Goal: Obtain resource: Download file/media

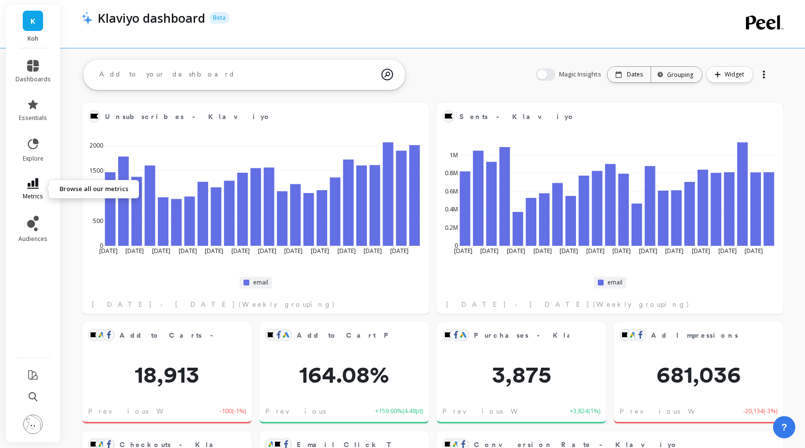
click at [34, 179] on icon at bounding box center [33, 183] width 12 height 11
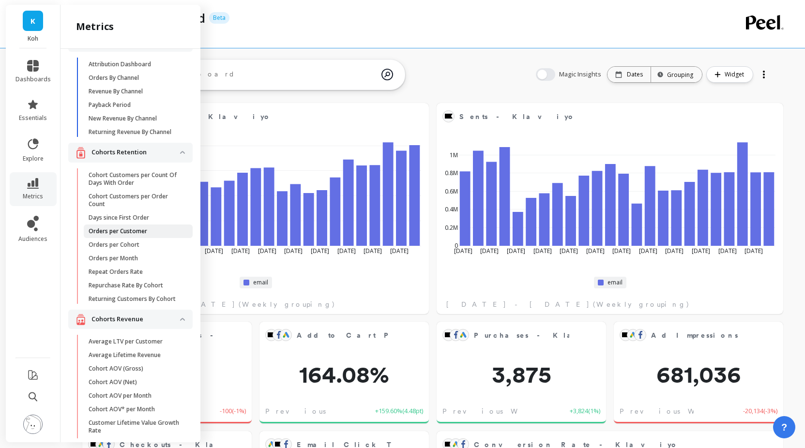
scroll to position [28, 0]
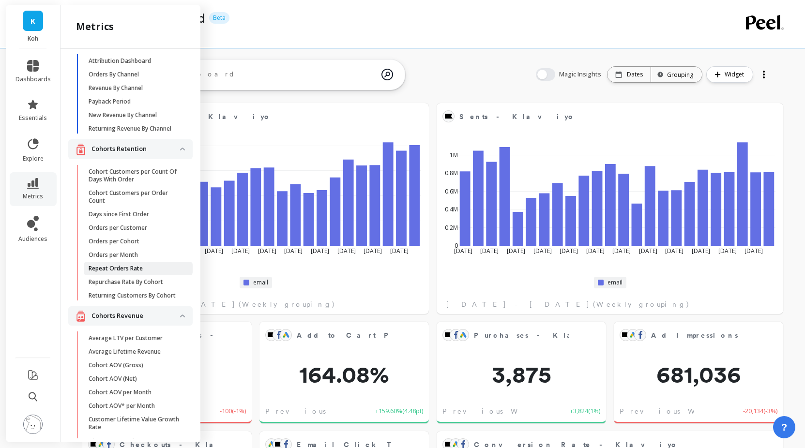
click at [125, 267] on p "Repeat Orders Rate" at bounding box center [116, 269] width 54 height 8
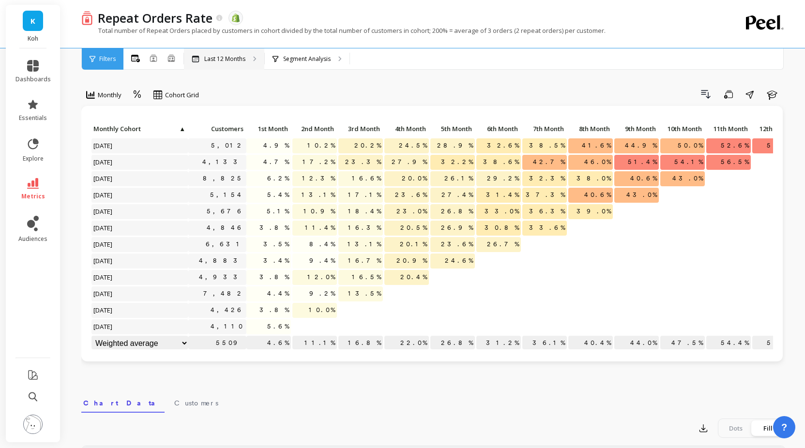
click at [226, 62] on p "Last 12 Months" at bounding box center [224, 59] width 41 height 8
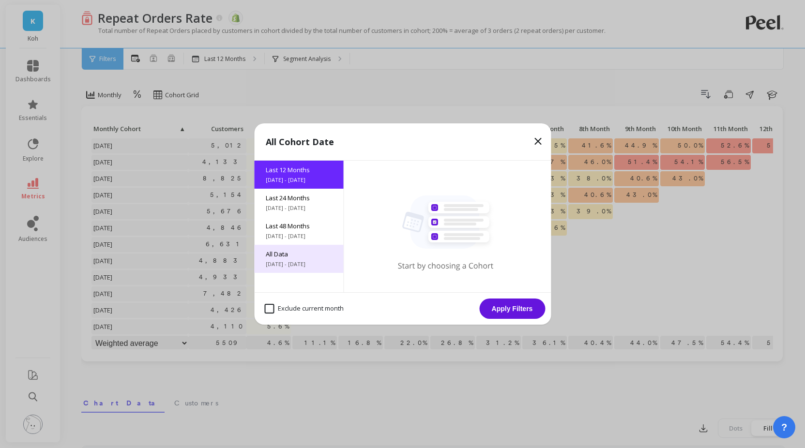
click at [304, 257] on span "All Data" at bounding box center [299, 254] width 66 height 9
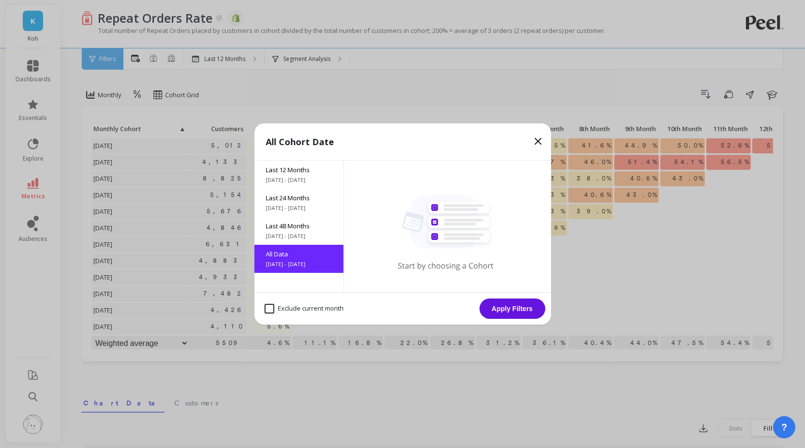
click at [509, 314] on button "Apply Filters" at bounding box center [512, 309] width 66 height 20
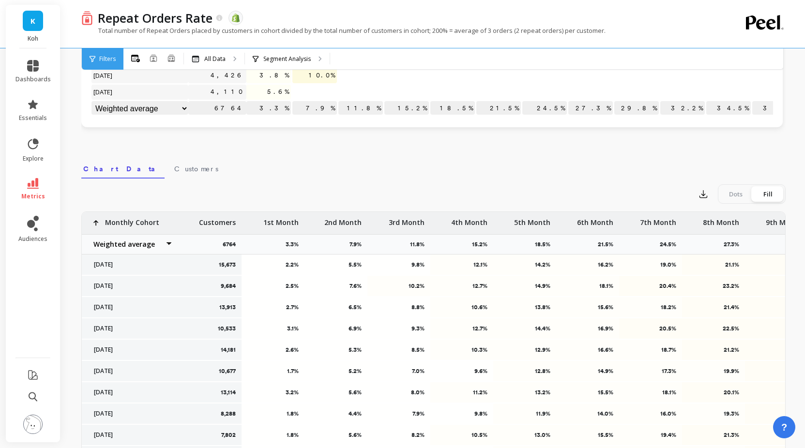
scroll to position [271, 0]
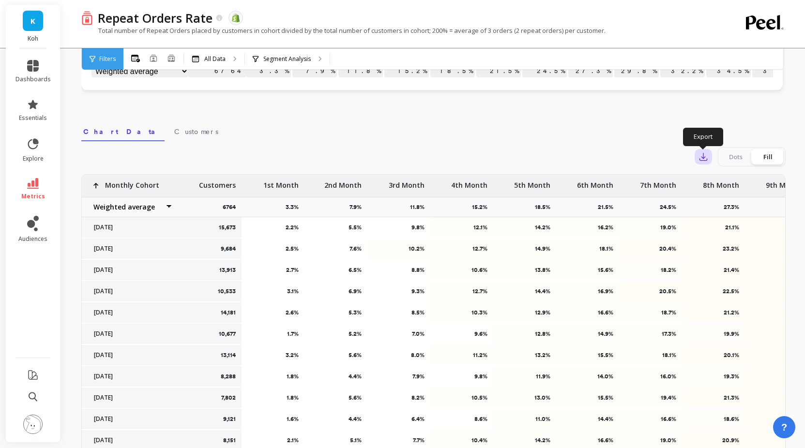
click at [702, 159] on icon "button" at bounding box center [703, 157] width 10 height 10
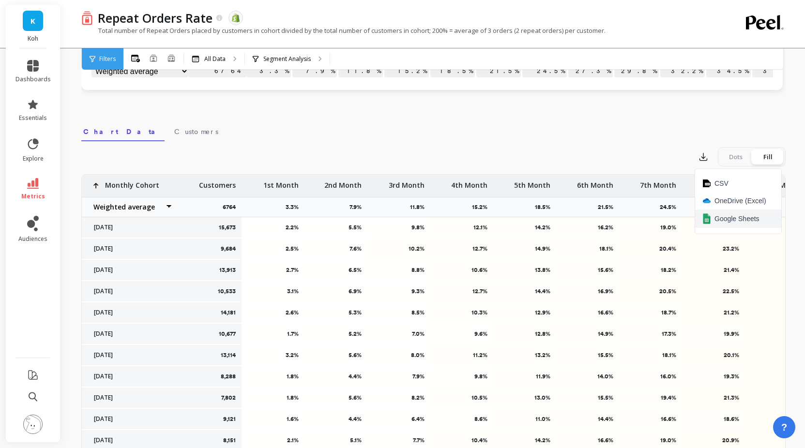
click at [734, 224] on button "Google Sheets" at bounding box center [738, 219] width 86 height 18
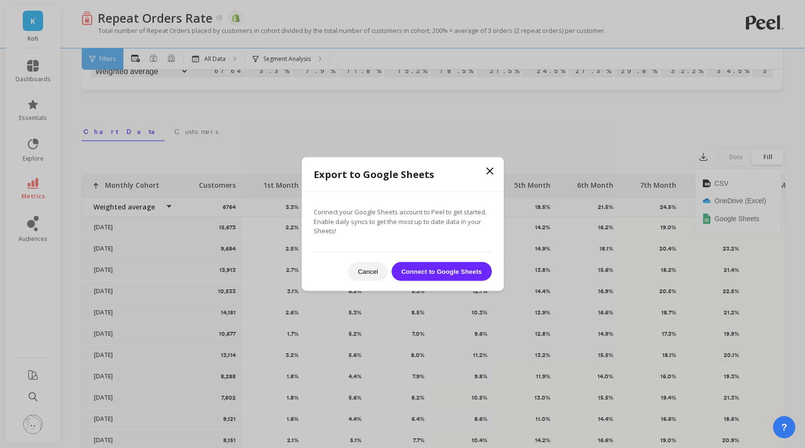
click at [487, 172] on icon at bounding box center [490, 171] width 6 height 6
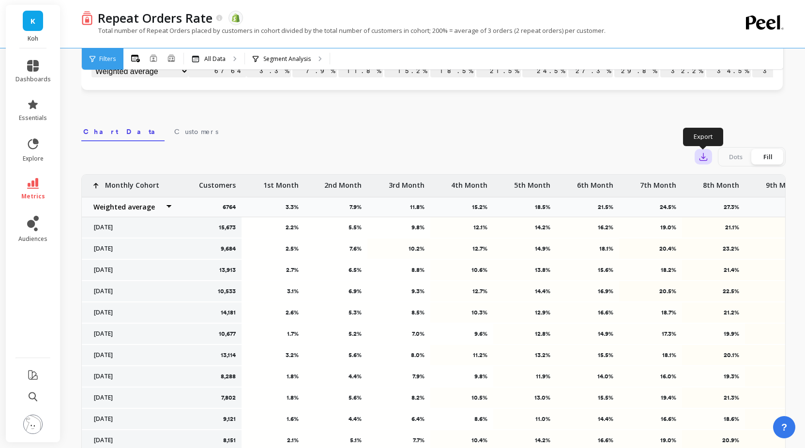
click at [699, 156] on icon "button" at bounding box center [703, 157] width 10 height 10
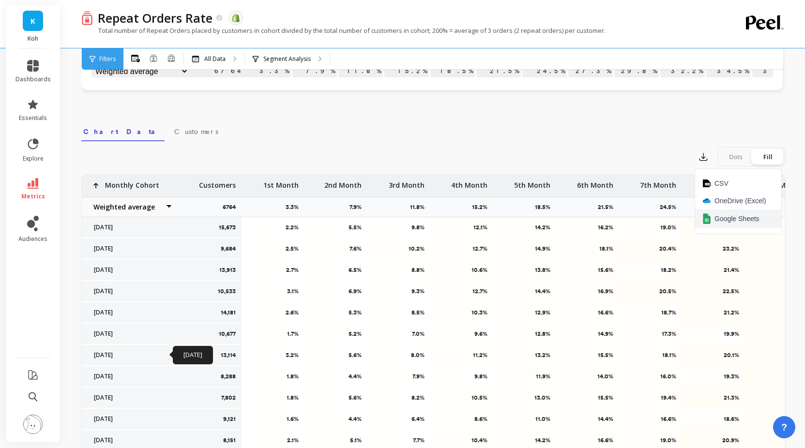
click at [722, 221] on span "Google Sheets" at bounding box center [736, 219] width 45 height 10
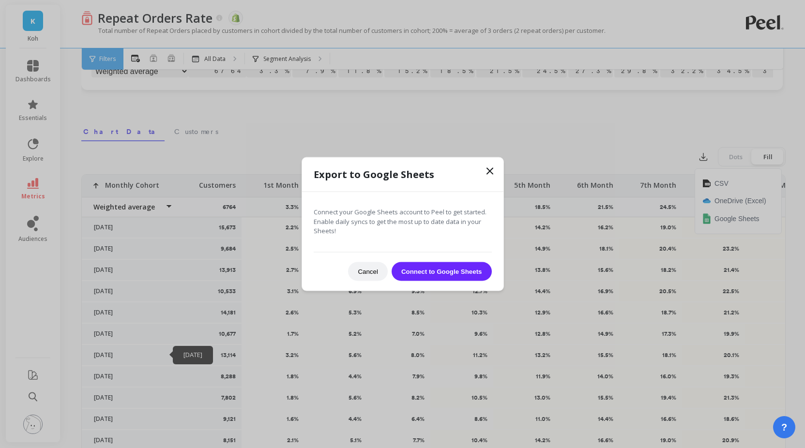
click at [491, 168] on icon at bounding box center [490, 171] width 12 height 12
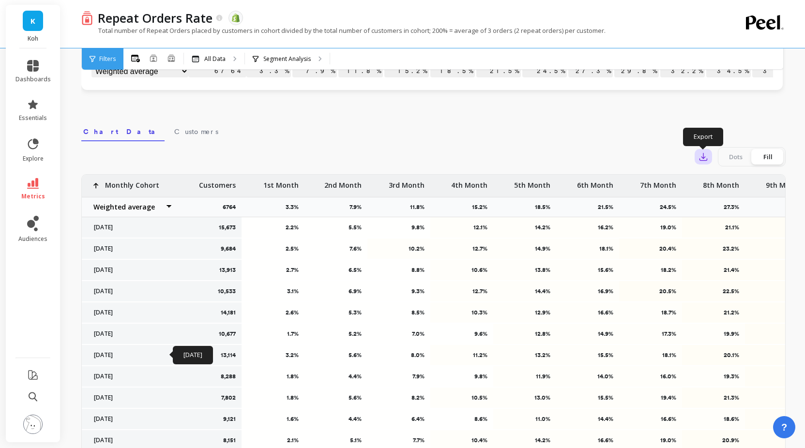
click at [703, 161] on icon "button" at bounding box center [703, 157] width 10 height 10
click at [721, 178] on button "CSV" at bounding box center [738, 183] width 86 height 17
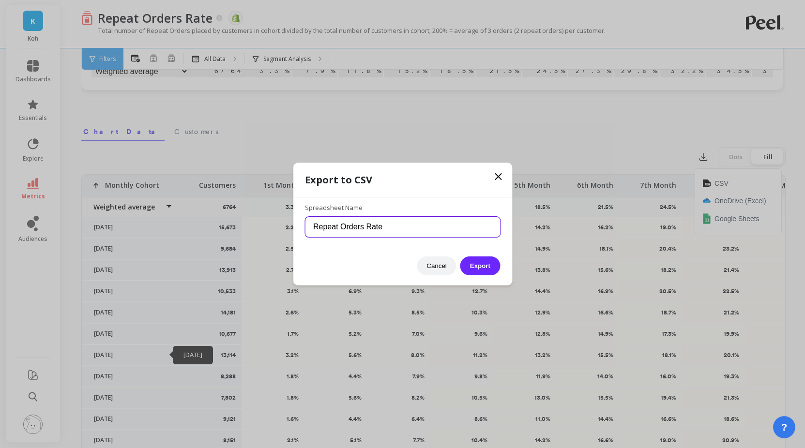
click at [393, 226] on input "Repeat Orders Rate" at bounding box center [402, 227] width 195 height 20
type input "Repeat Orders Rate ([DATE])"
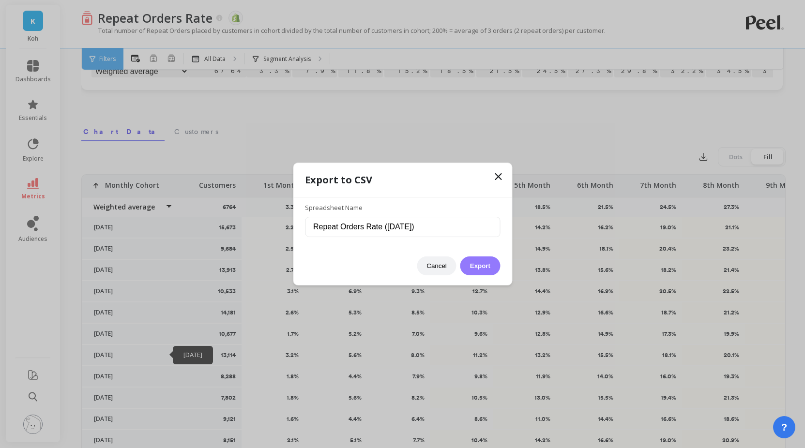
click at [484, 266] on button "Export" at bounding box center [480, 265] width 40 height 19
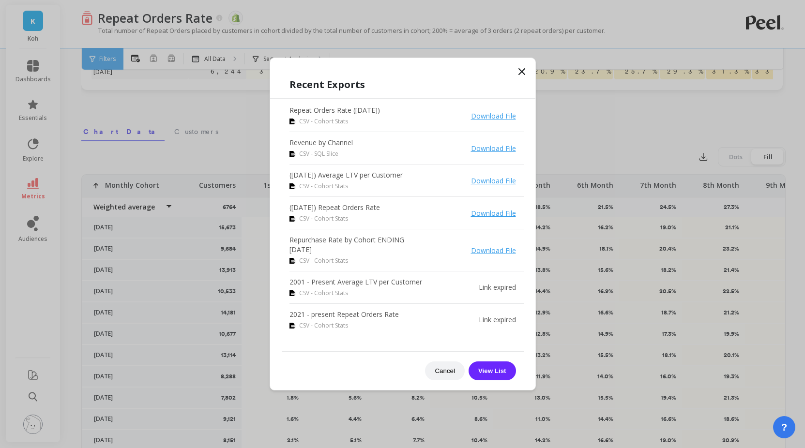
click at [524, 69] on icon at bounding box center [522, 72] width 6 height 6
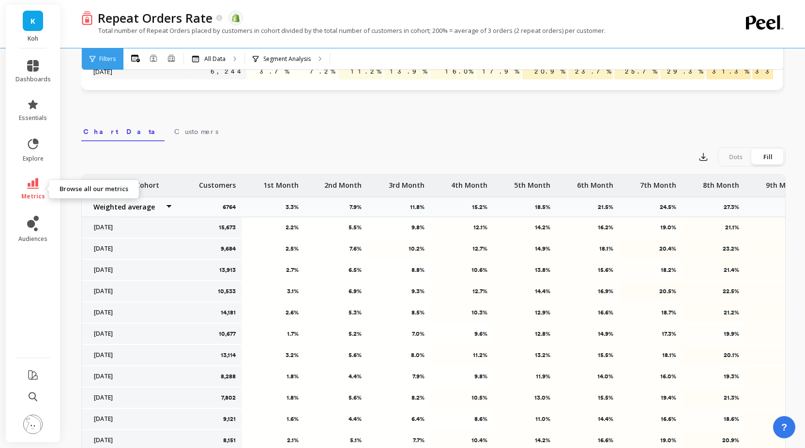
click at [24, 181] on link "metrics" at bounding box center [32, 189] width 35 height 22
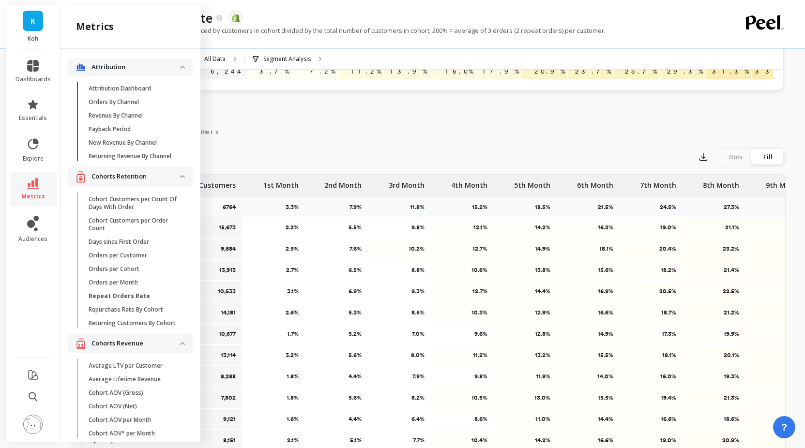
scroll to position [28, 0]
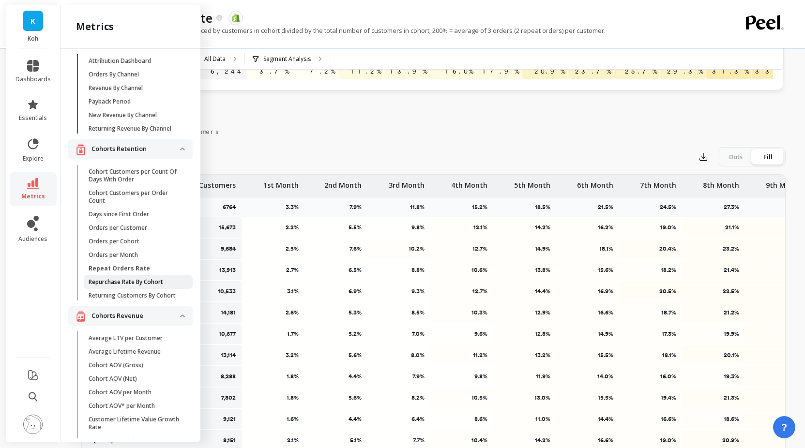
click at [147, 275] on link "Repurchase Rate By Cohort" at bounding box center [138, 282] width 109 height 14
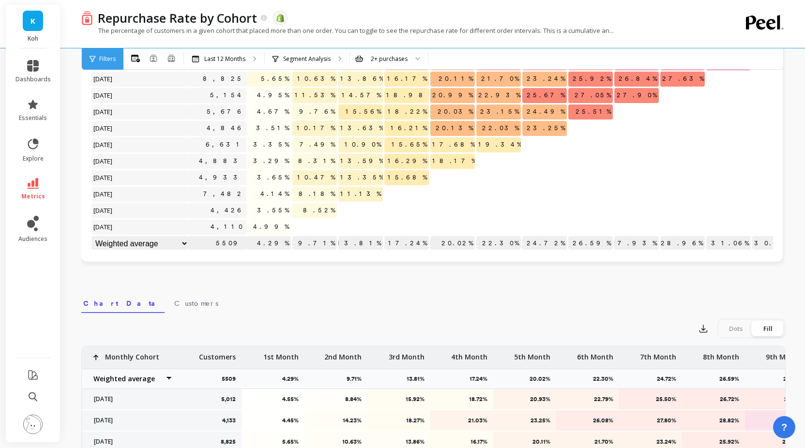
scroll to position [271, 0]
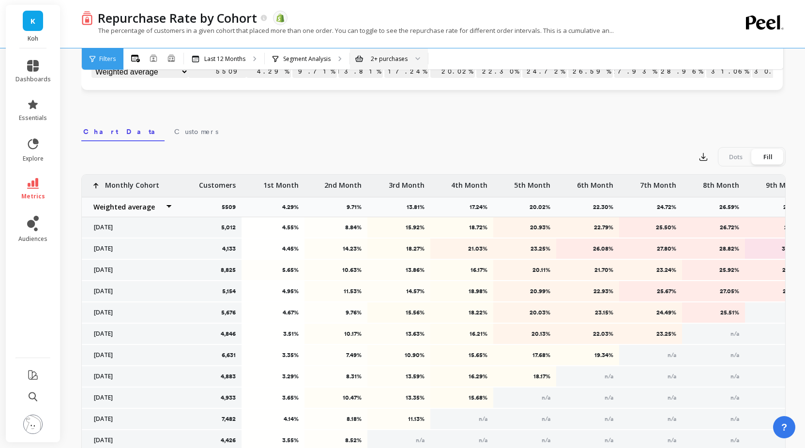
click at [404, 54] on div "2+ purchases" at bounding box center [389, 58] width 37 height 9
click at [308, 115] on div "Monthly Cohort Grid Drill Down Save Share Learn Click to create an audience 5,0…" at bounding box center [433, 136] width 704 height 739
click at [240, 57] on p "Last 12 Months" at bounding box center [224, 59] width 41 height 8
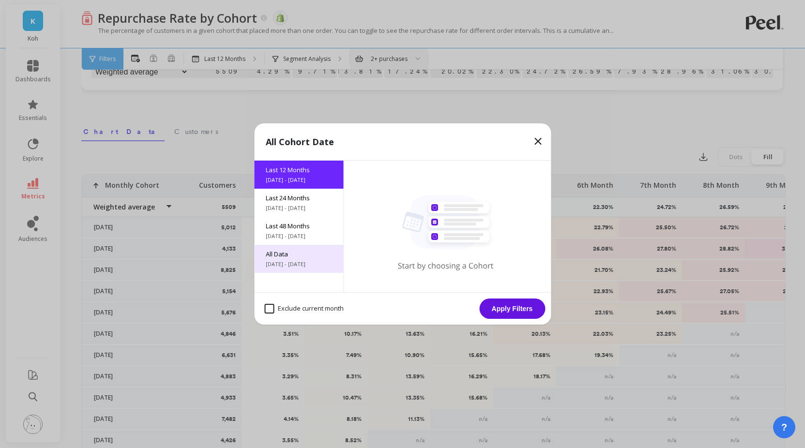
click at [310, 270] on div "All Data [DATE] - [DATE]" at bounding box center [298, 259] width 89 height 28
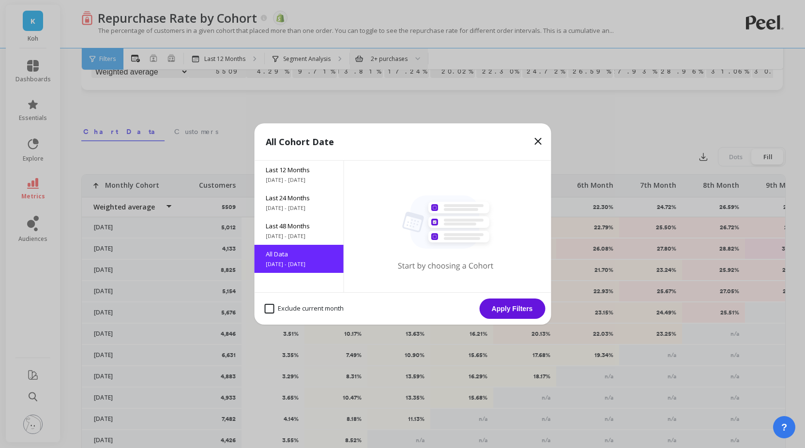
click at [513, 315] on button "Apply Filters" at bounding box center [512, 309] width 66 height 20
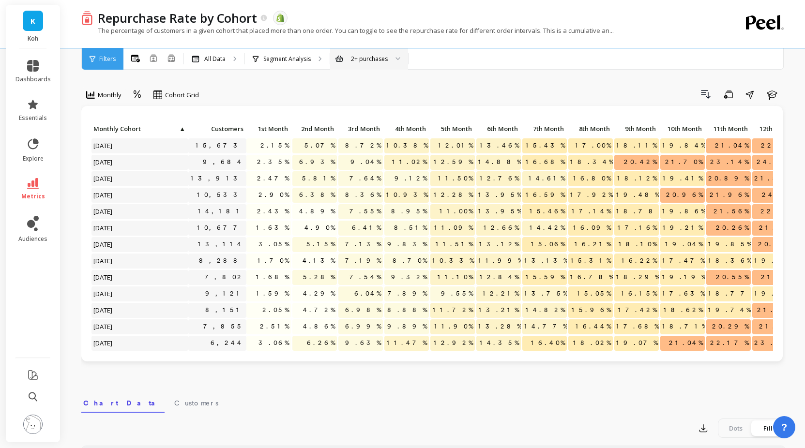
click at [390, 56] on div at bounding box center [395, 58] width 12 height 21
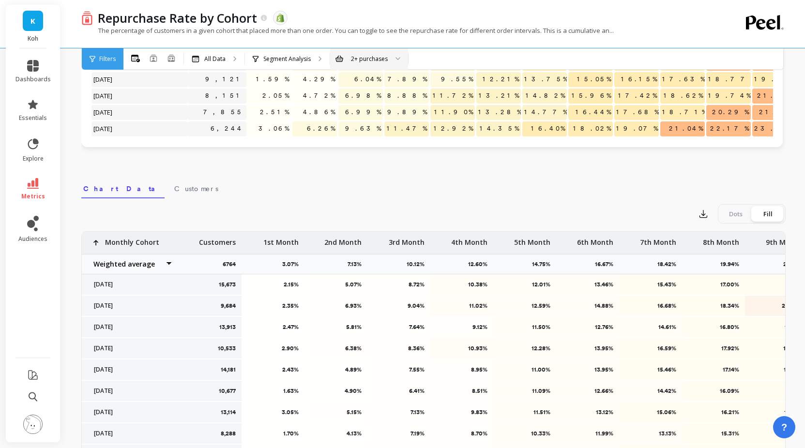
scroll to position [234, 0]
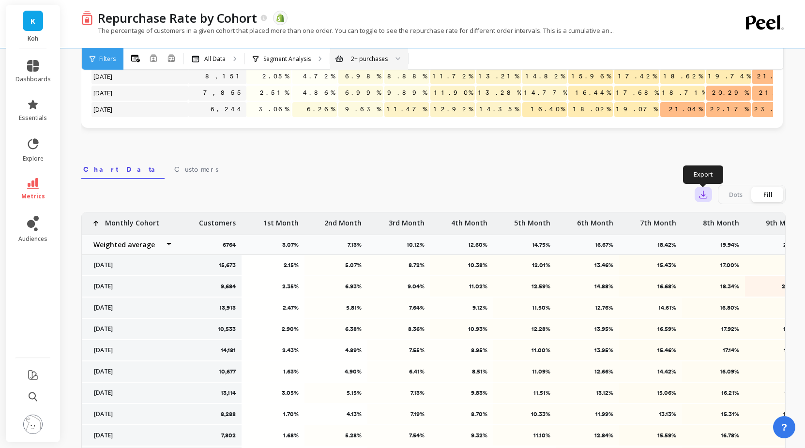
click at [702, 199] on button "button" at bounding box center [702, 194] width 17 height 15
click at [729, 222] on button "CSV" at bounding box center [738, 220] width 86 height 17
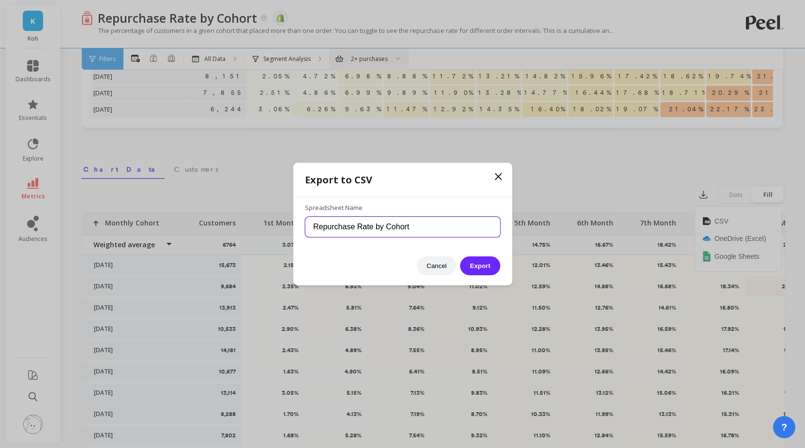
click at [418, 225] on input "Repurchase Rate by Cohort" at bounding box center [402, 227] width 195 height 20
click at [415, 225] on input "Repurchase Rate by [PERSON_NAME] ([DATE])" at bounding box center [402, 227] width 195 height 20
type input "Repurchase Rate by Cohort ([DATE])"
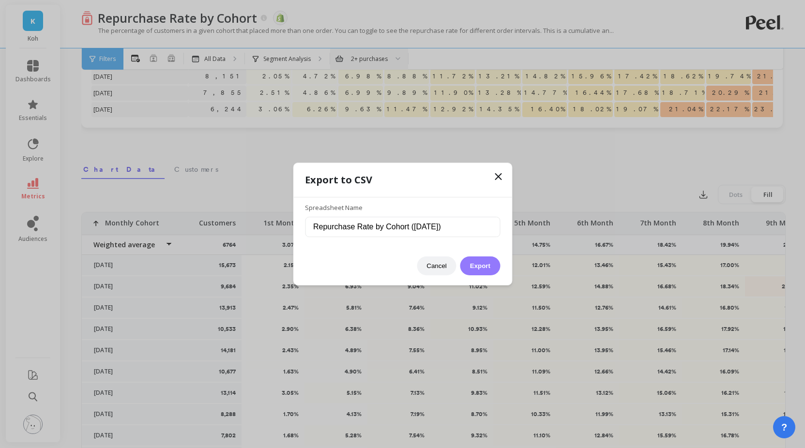
click at [489, 265] on button "Export" at bounding box center [480, 265] width 40 height 19
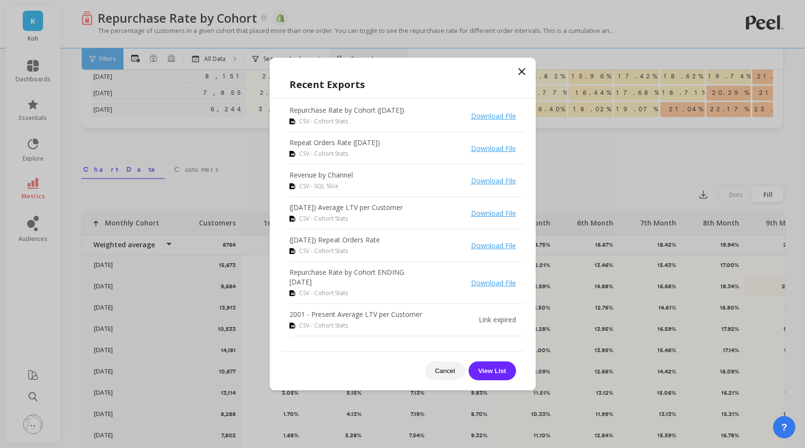
click at [523, 72] on icon at bounding box center [522, 72] width 12 height 12
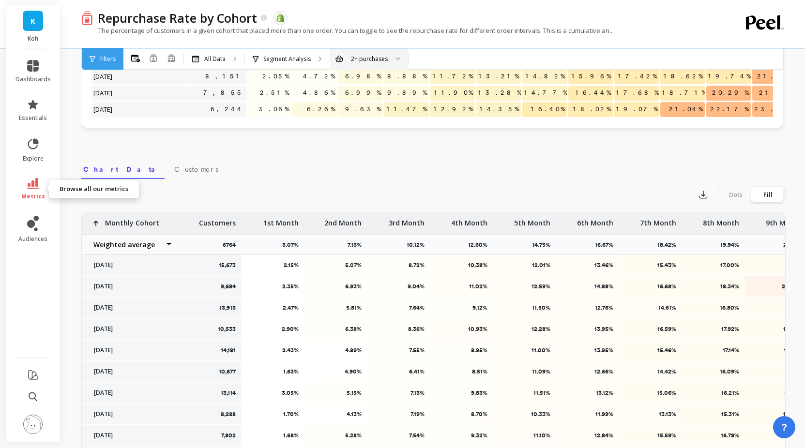
click at [41, 186] on link "metrics" at bounding box center [32, 189] width 35 height 22
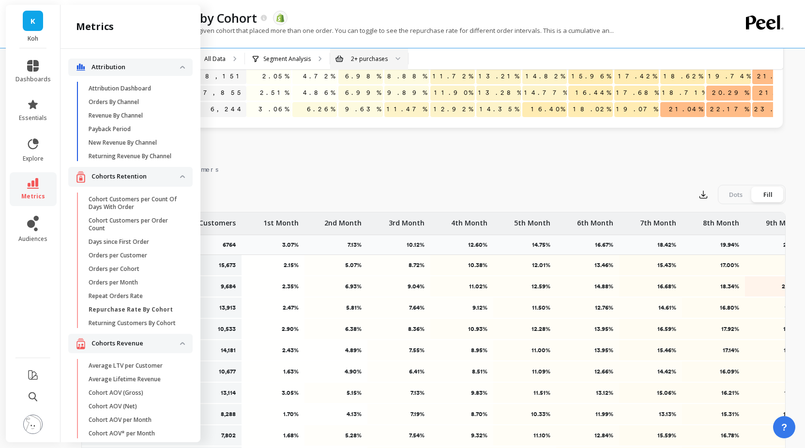
scroll to position [28, 0]
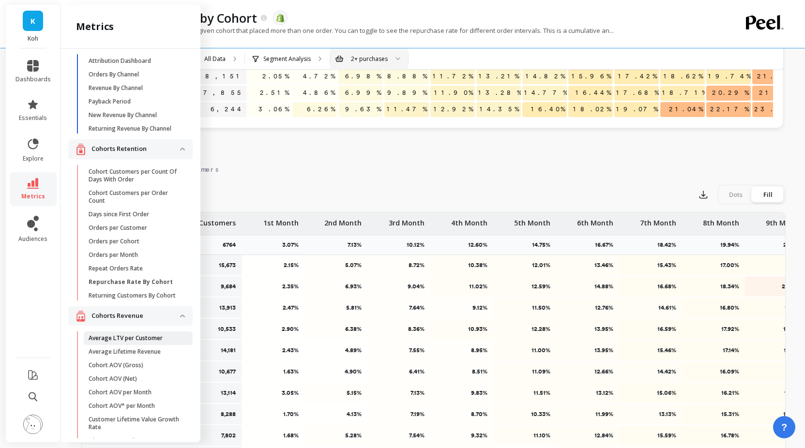
click at [135, 341] on p "Average LTV per Customer" at bounding box center [126, 338] width 74 height 8
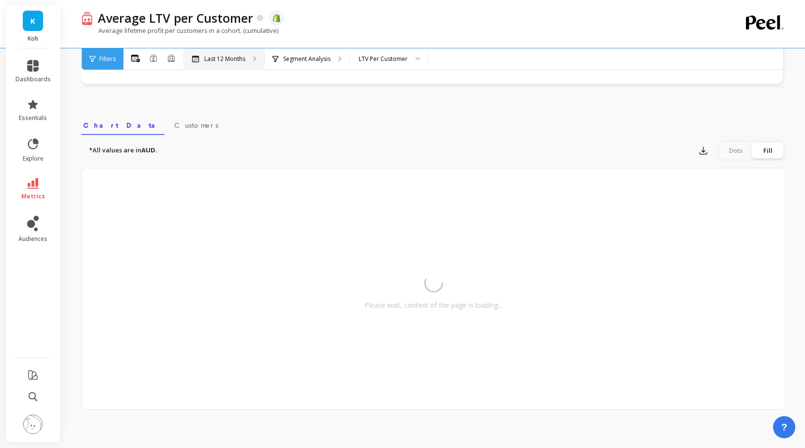
click at [222, 61] on p "Last 12 Months" at bounding box center [224, 59] width 41 height 8
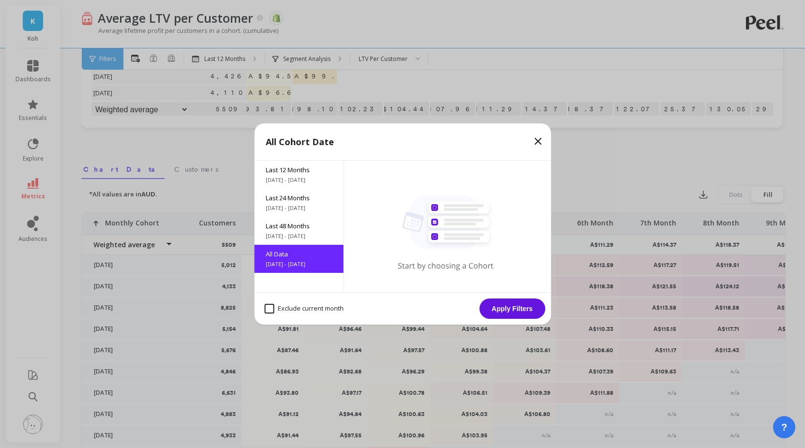
click at [508, 316] on button "Apply Filters" at bounding box center [512, 309] width 66 height 20
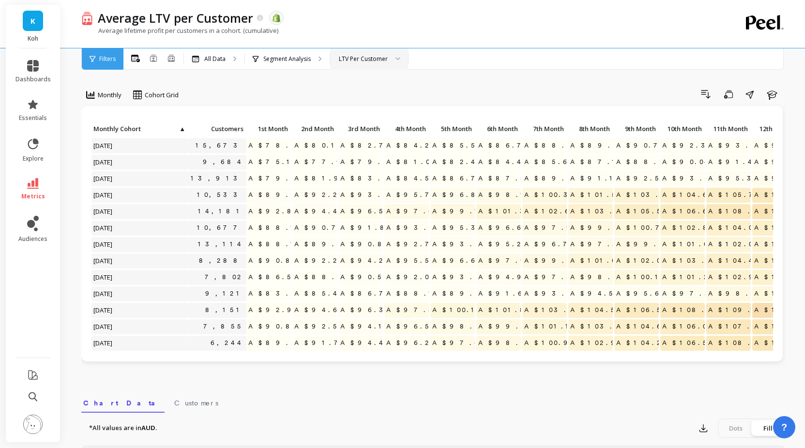
click at [387, 55] on div "LTV Per Customer" at bounding box center [363, 58] width 51 height 9
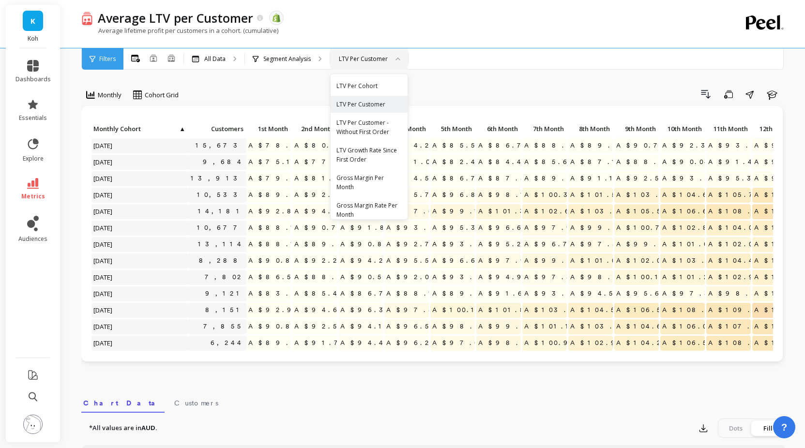
click at [387, 55] on div "LTV Per Customer" at bounding box center [363, 58] width 51 height 9
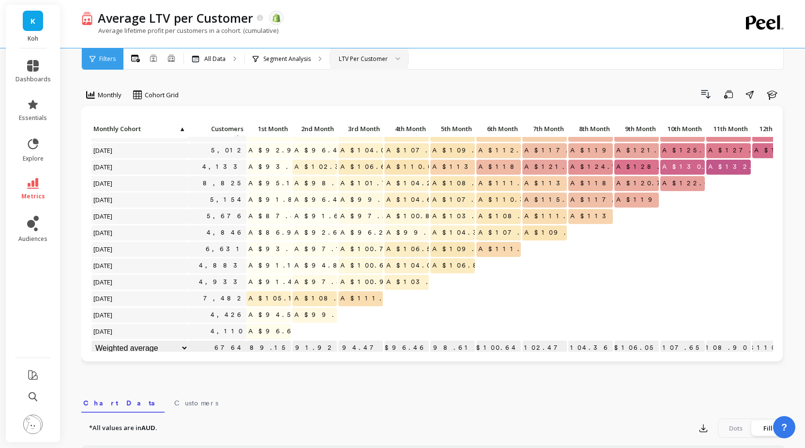
scroll to position [593, 0]
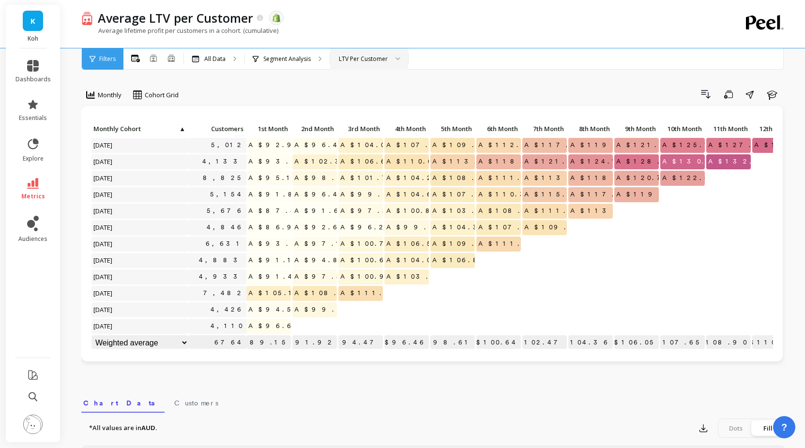
click at [285, 279] on span "A$91.44" at bounding box center [274, 277] width 57 height 15
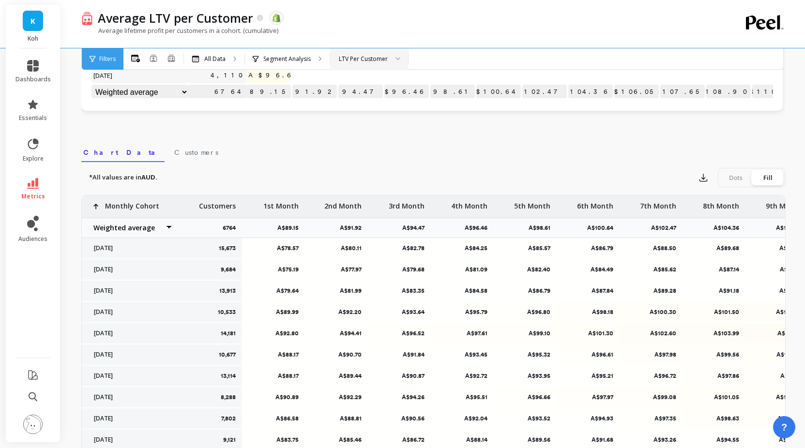
scroll to position [342, 0]
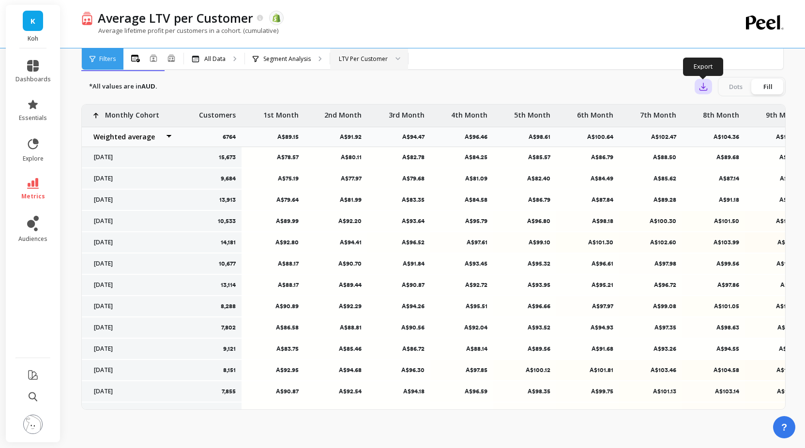
click at [705, 90] on icon "button" at bounding box center [703, 86] width 7 height 7
click at [728, 109] on button "CSV" at bounding box center [738, 113] width 86 height 17
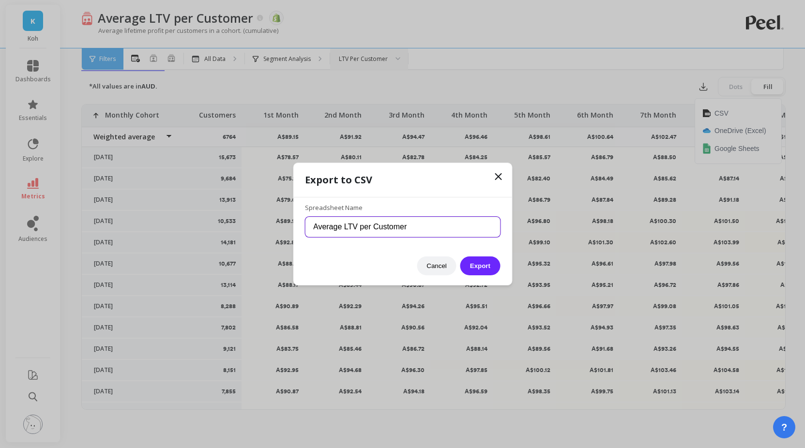
click at [422, 224] on input "Average LTV per Customer" at bounding box center [402, 227] width 195 height 20
type input "Average LTV per Customer ([DATE])"
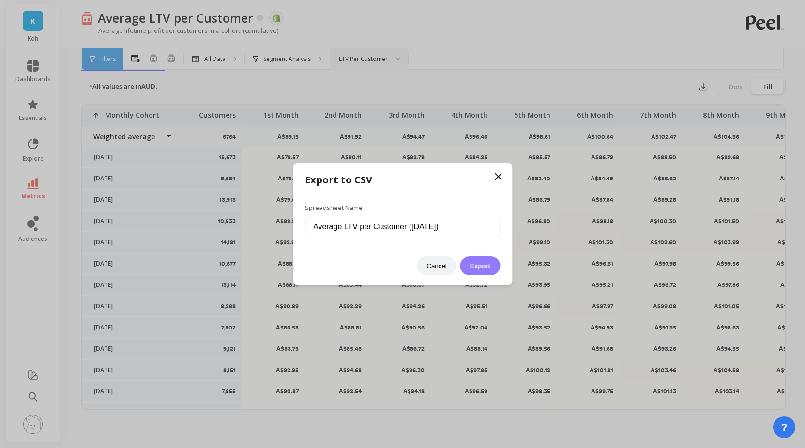
click at [498, 265] on button "Export" at bounding box center [480, 265] width 40 height 19
